Goal: Task Accomplishment & Management: Use online tool/utility

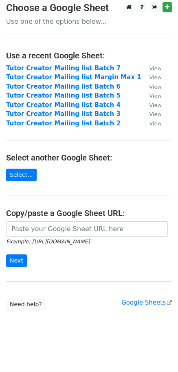
scroll to position [8, 0]
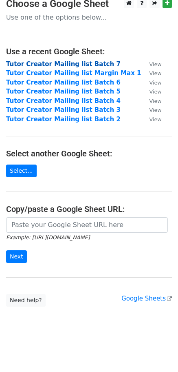
click at [44, 62] on strong "Tutor Creator Mailing list Batch 7" at bounding box center [63, 63] width 115 height 7
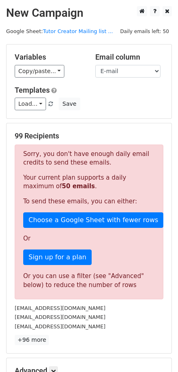
click at [76, 176] on p "Your current plan supports a daily maximum of 50 emails ." at bounding box center [89, 182] width 132 height 17
click at [32, 105] on link "Load..." at bounding box center [30, 104] width 31 height 13
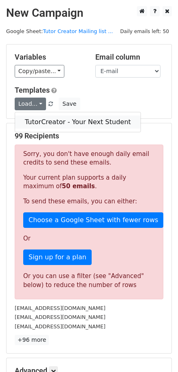
click at [42, 124] on link "TutorCreator - Your Next Student" at bounding box center [78, 122] width 126 height 13
